Goal: Task Accomplishment & Management: Use online tool/utility

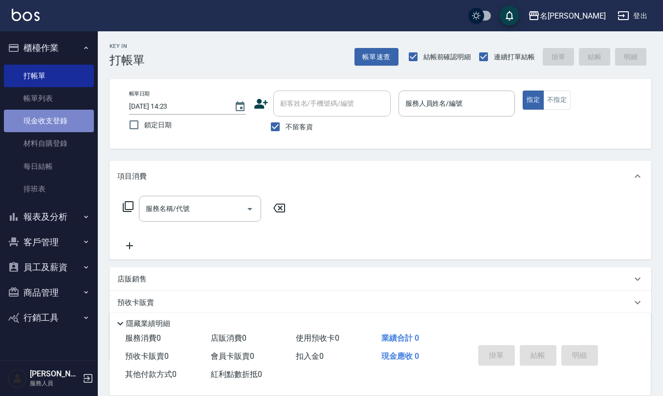
click at [45, 131] on link "現金收支登錄" at bounding box center [49, 121] width 90 height 23
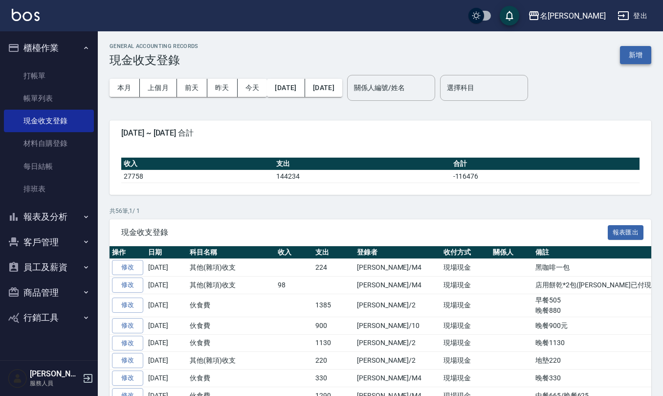
click at [627, 57] on button "新增" at bounding box center [635, 55] width 31 height 18
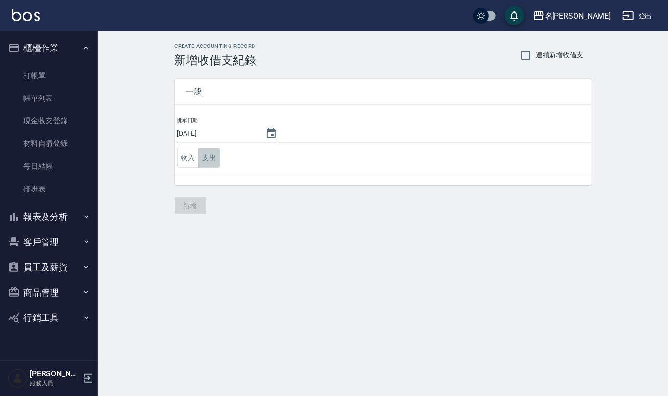
click at [210, 155] on button "支出" at bounding box center [209, 158] width 22 height 20
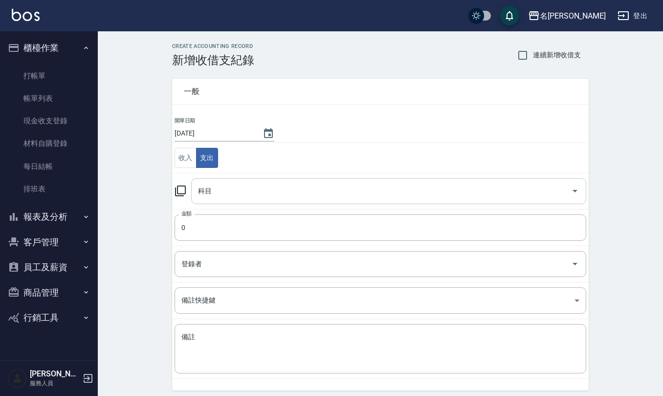
click at [225, 185] on input "科目" at bounding box center [382, 190] width 372 height 17
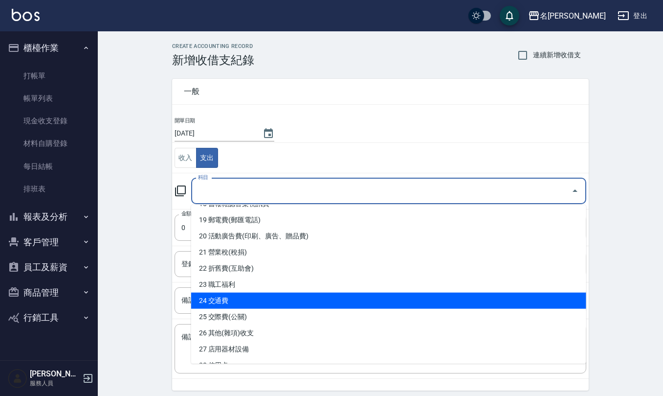
scroll to position [326, 0]
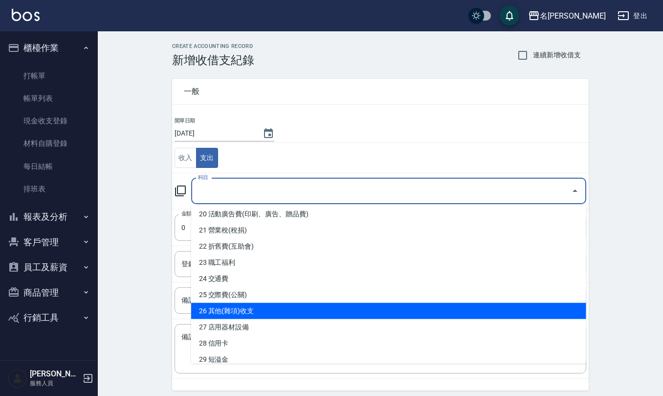
click at [253, 306] on li "26 其他(雜項)收支" at bounding box center [388, 311] width 395 height 16
type input "26 其他(雜項)收支"
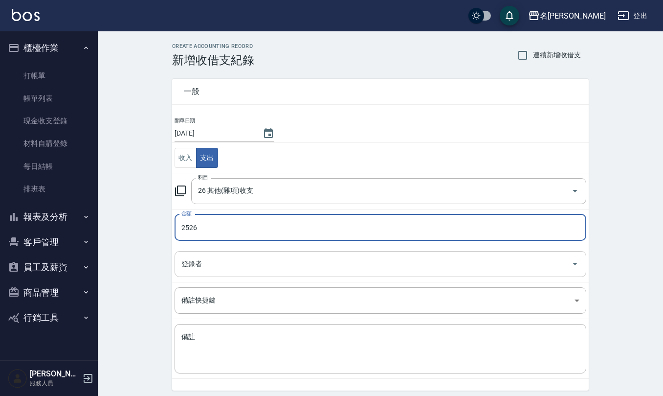
type input "2526"
click at [220, 262] on input "登錄者" at bounding box center [373, 263] width 388 height 17
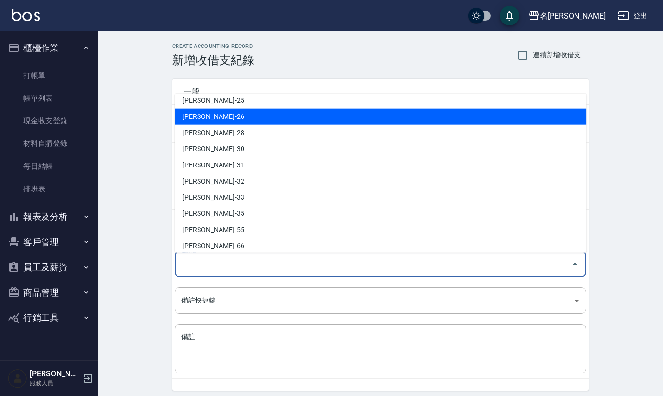
scroll to position [430, 0]
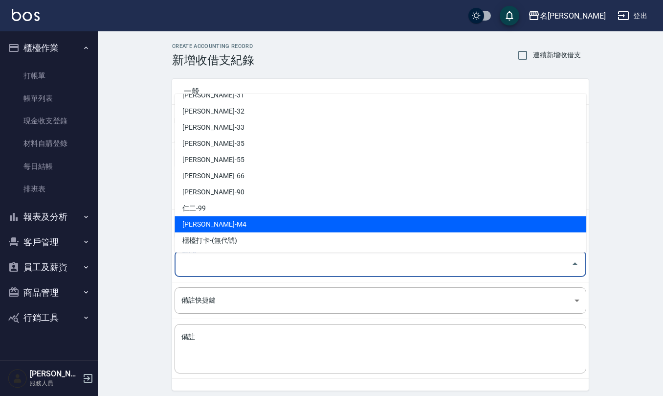
click at [220, 218] on li "[PERSON_NAME]-M4" at bounding box center [381, 224] width 412 height 16
type input "[PERSON_NAME]-M4"
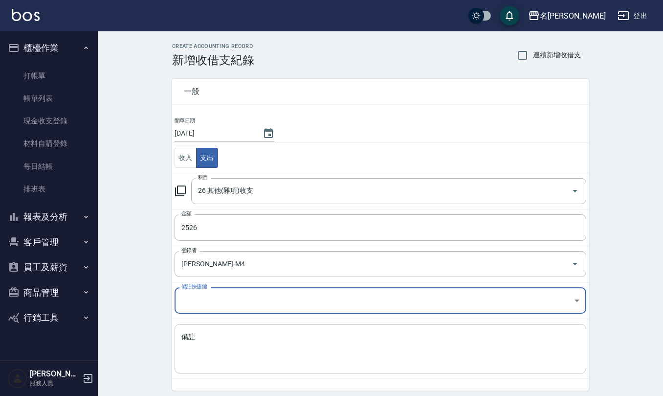
click at [227, 358] on textarea "備註" at bounding box center [380, 348] width 398 height 33
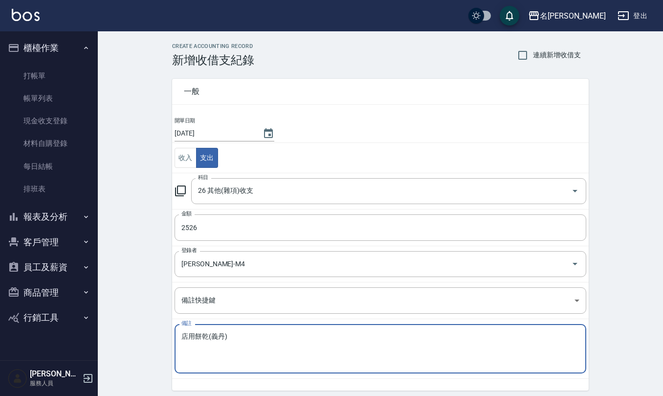
scroll to position [37, 0]
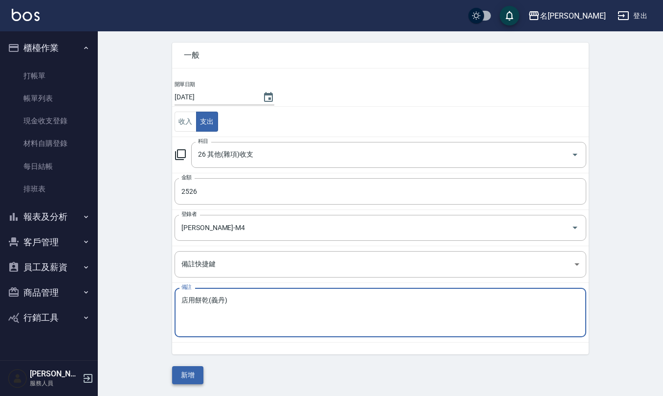
type textarea "店用餅乾(義丹)"
click at [192, 370] on button "新增" at bounding box center [187, 375] width 31 height 18
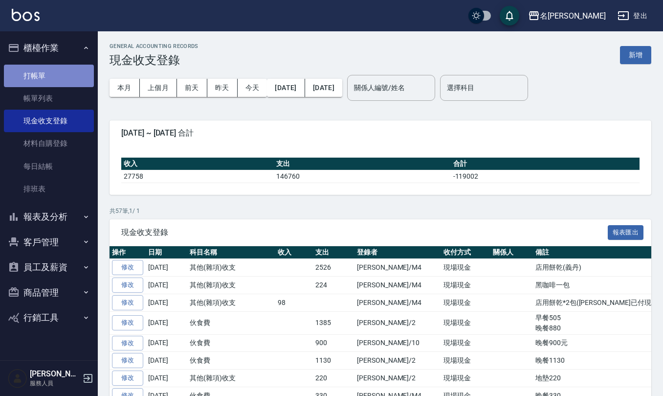
click at [27, 78] on link "打帳單" at bounding box center [49, 76] width 90 height 23
